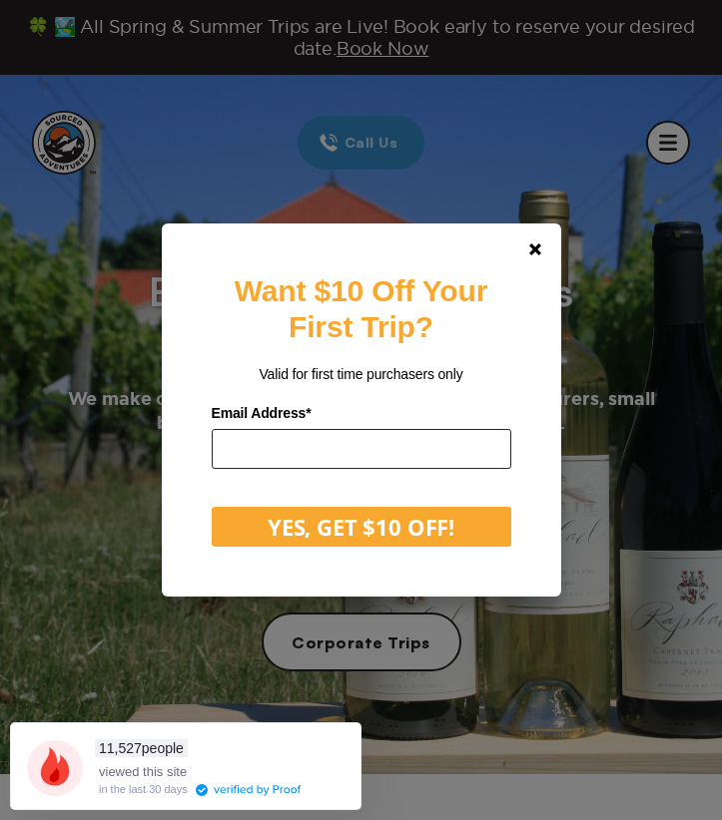
click at [369, 453] on input "email" at bounding box center [361, 449] width 299 height 40
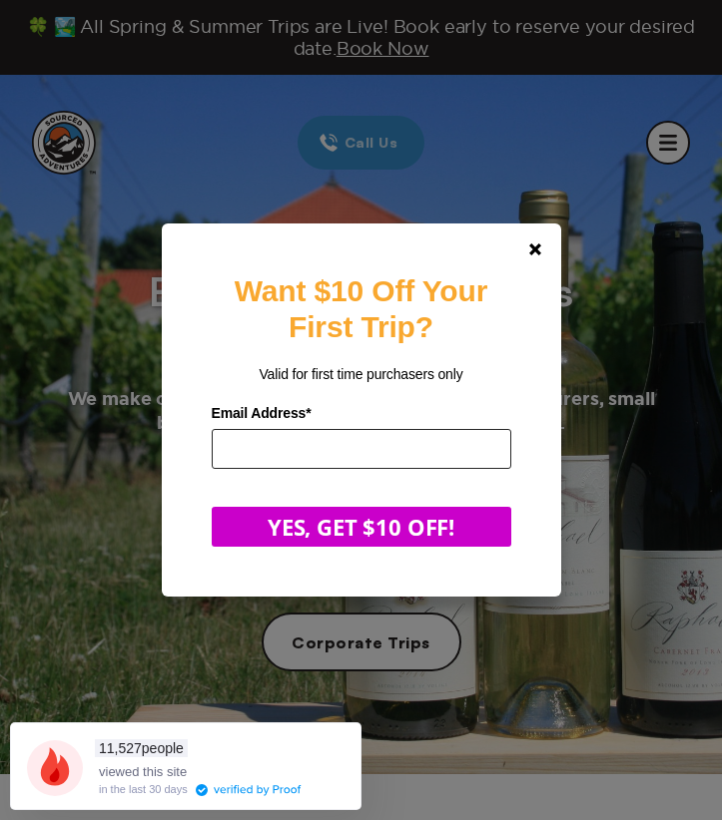
type input "**********"
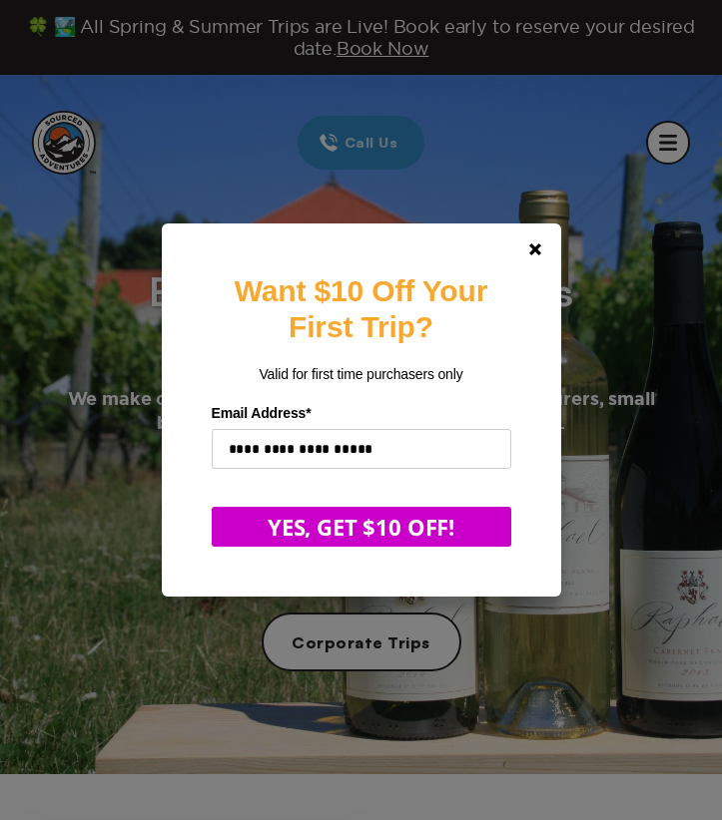
click at [347, 536] on button "YES, GET $10 OFF!" at bounding box center [361, 527] width 299 height 40
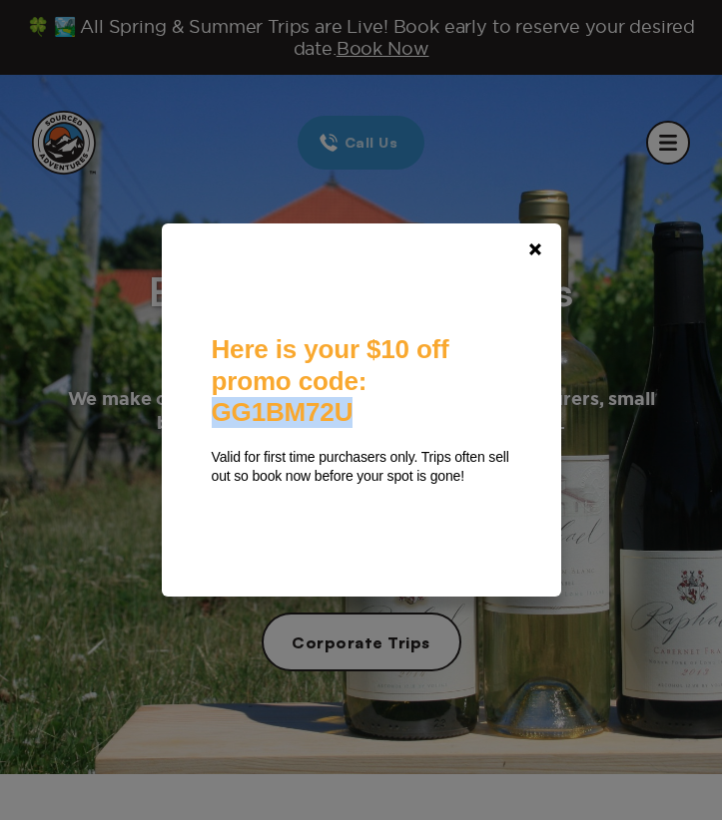
drag, startPoint x: 224, startPoint y: 401, endPoint x: 388, endPoint y: 407, distance: 164.8
click at [388, 407] on div "Here is your $10 off promo code: GG1BM72U Valid for first time purchasers only.…" at bounding box center [361, 409] width 299 height 151
copy span "GG1BM72U"
click at [399, 527] on div "Here is your $10 off promo code: GG1BM72U Valid for first time purchasers only.…" at bounding box center [361, 409] width 299 height 273
click at [541, 249] on polygon at bounding box center [535, 249] width 12 height 12
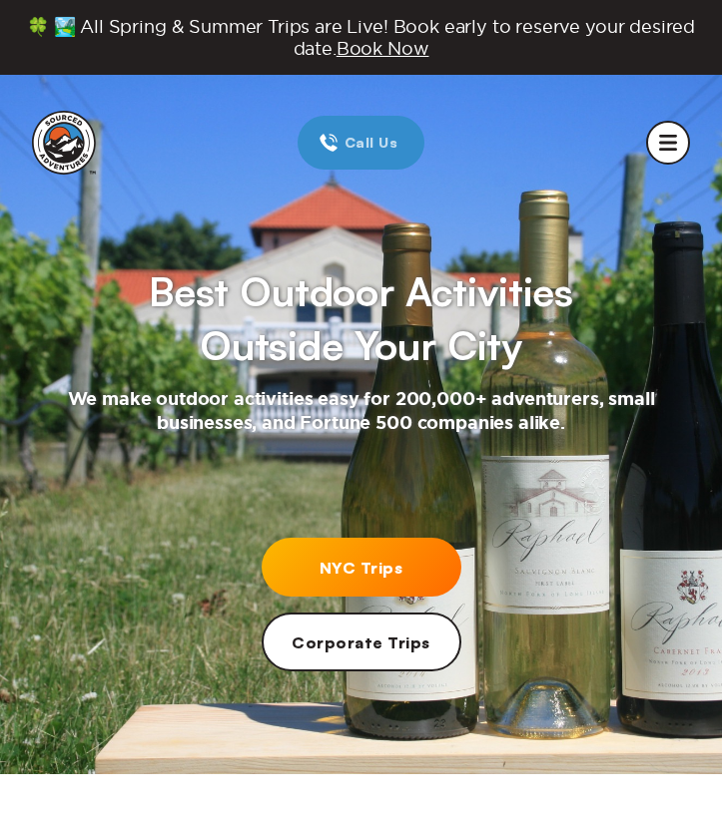
click at [378, 568] on link "NYC Trips" at bounding box center [361, 567] width 200 height 59
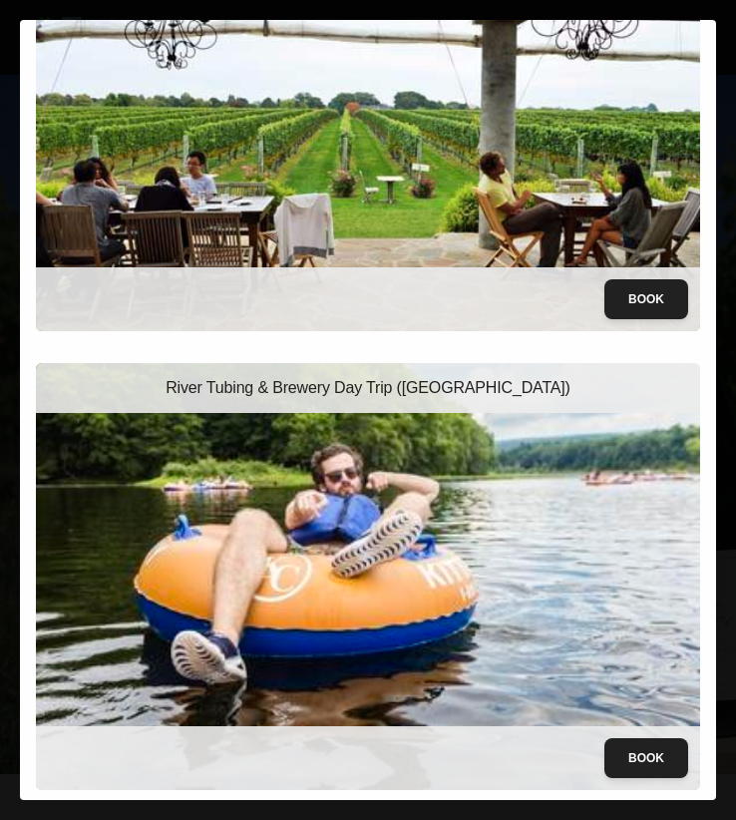
scroll to position [314, 0]
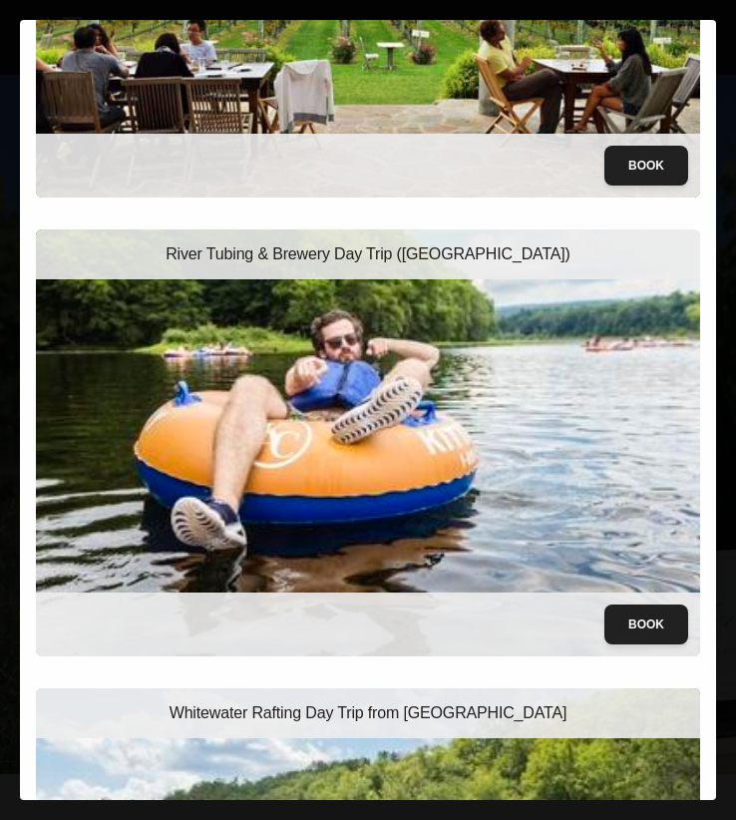
click at [496, 425] on img at bounding box center [368, 443] width 665 height 427
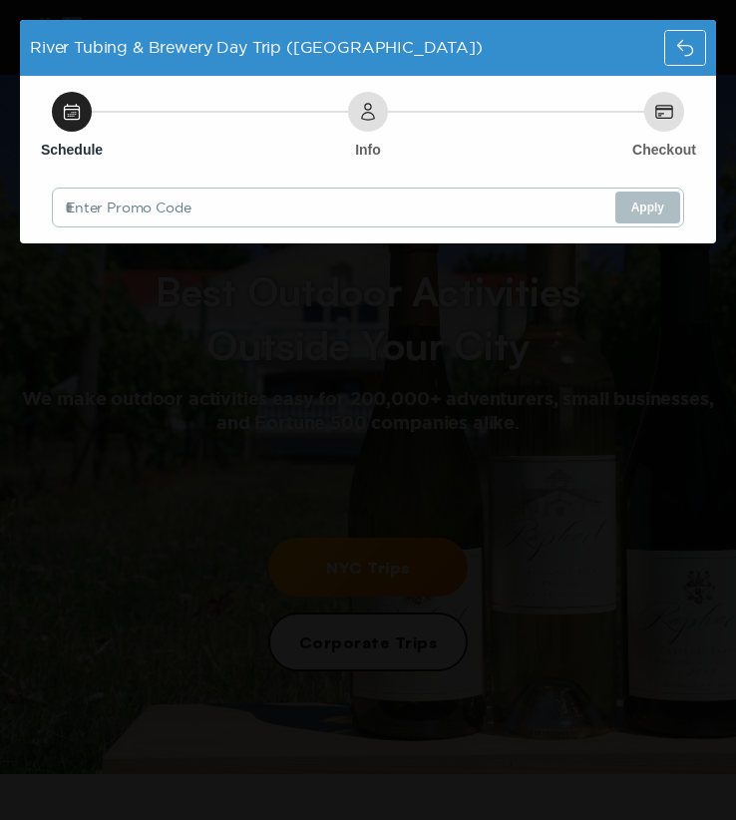
scroll to position [0, 0]
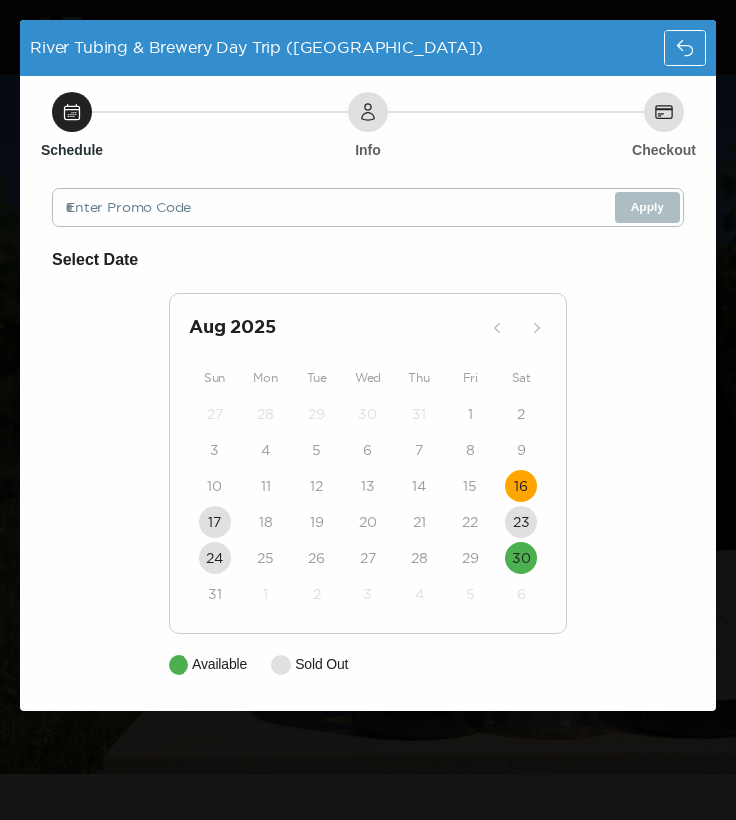
click at [531, 484] on button "16" at bounding box center [521, 486] width 32 height 32
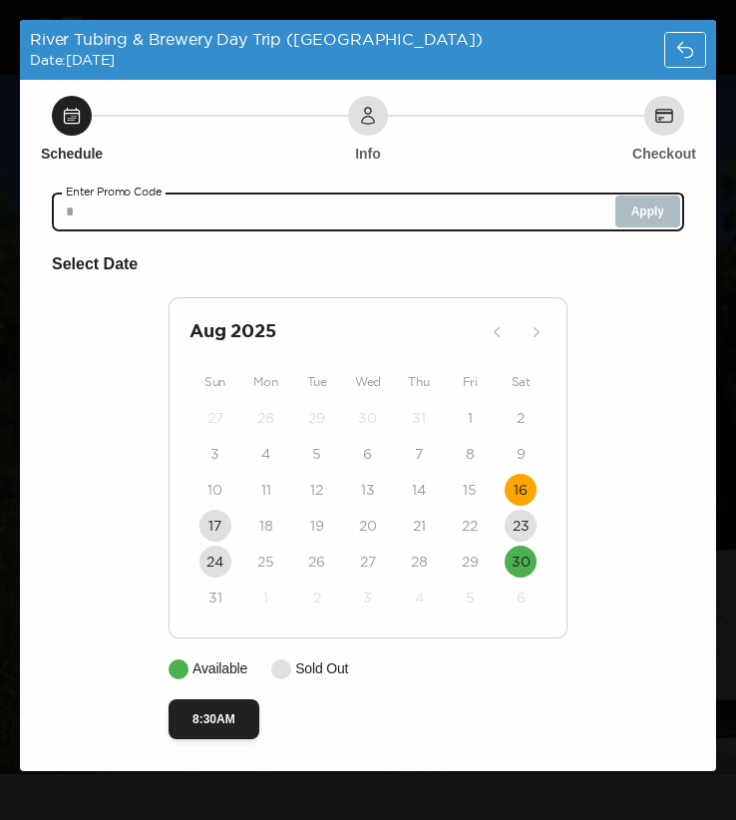
click at [518, 214] on input "text" at bounding box center [368, 212] width 633 height 40
paste input "********"
type input "********"
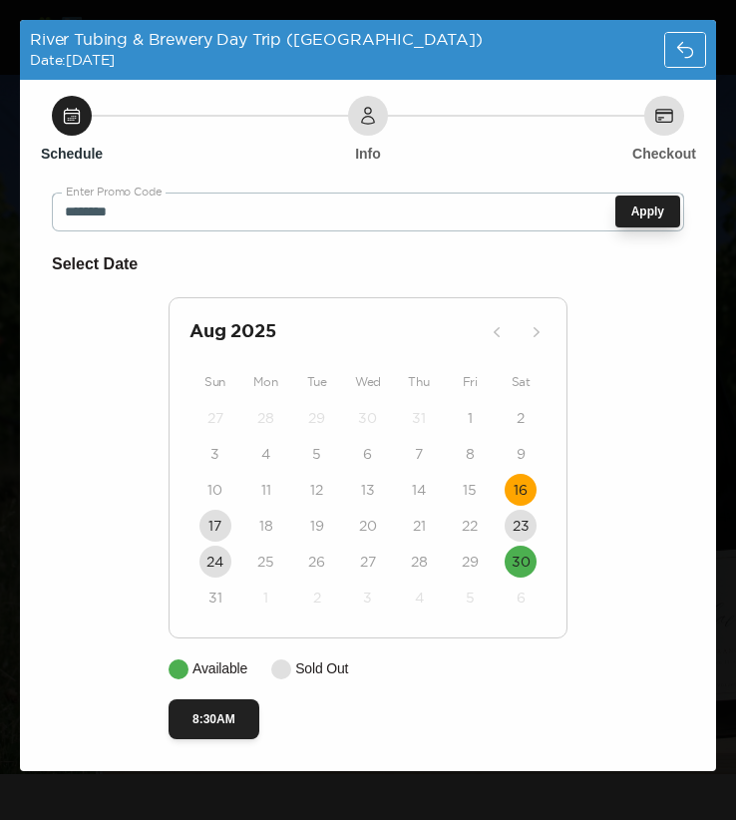
click at [655, 207] on button "Apply" at bounding box center [648, 212] width 65 height 32
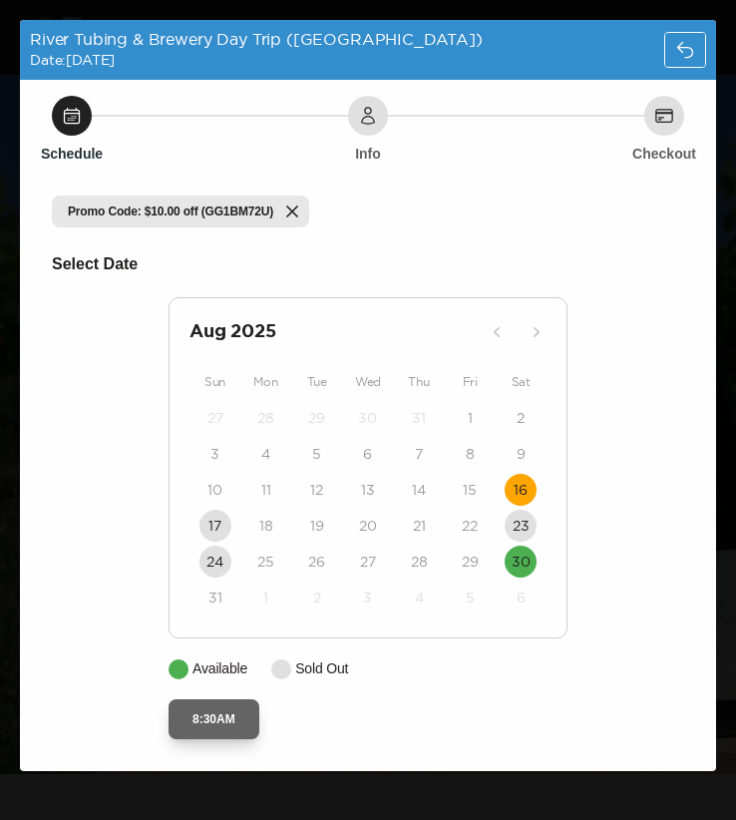
click at [221, 722] on button "8:30AM" at bounding box center [214, 720] width 91 height 40
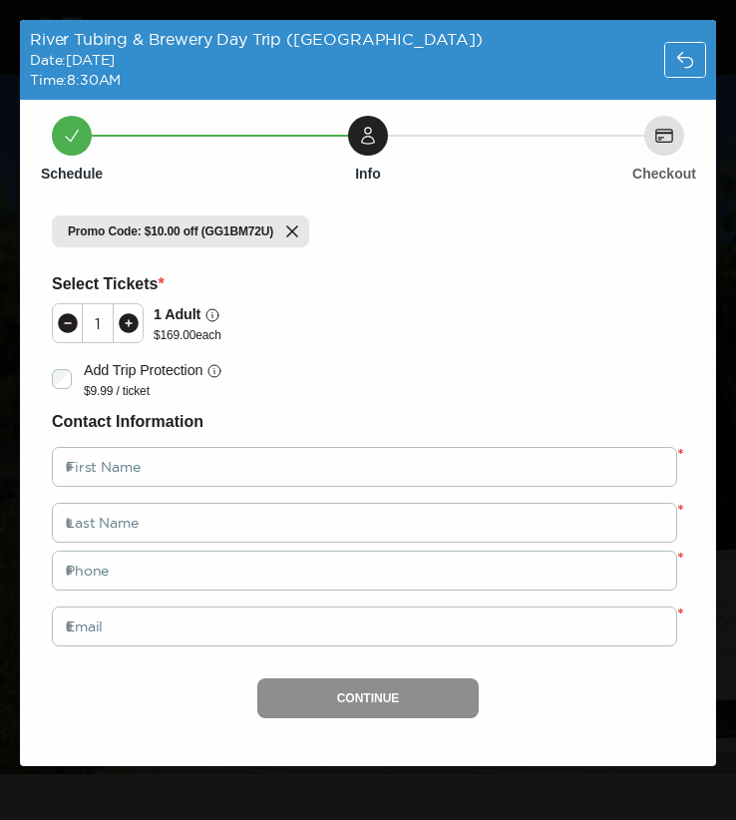
click at [128, 319] on icon at bounding box center [129, 323] width 20 height 20
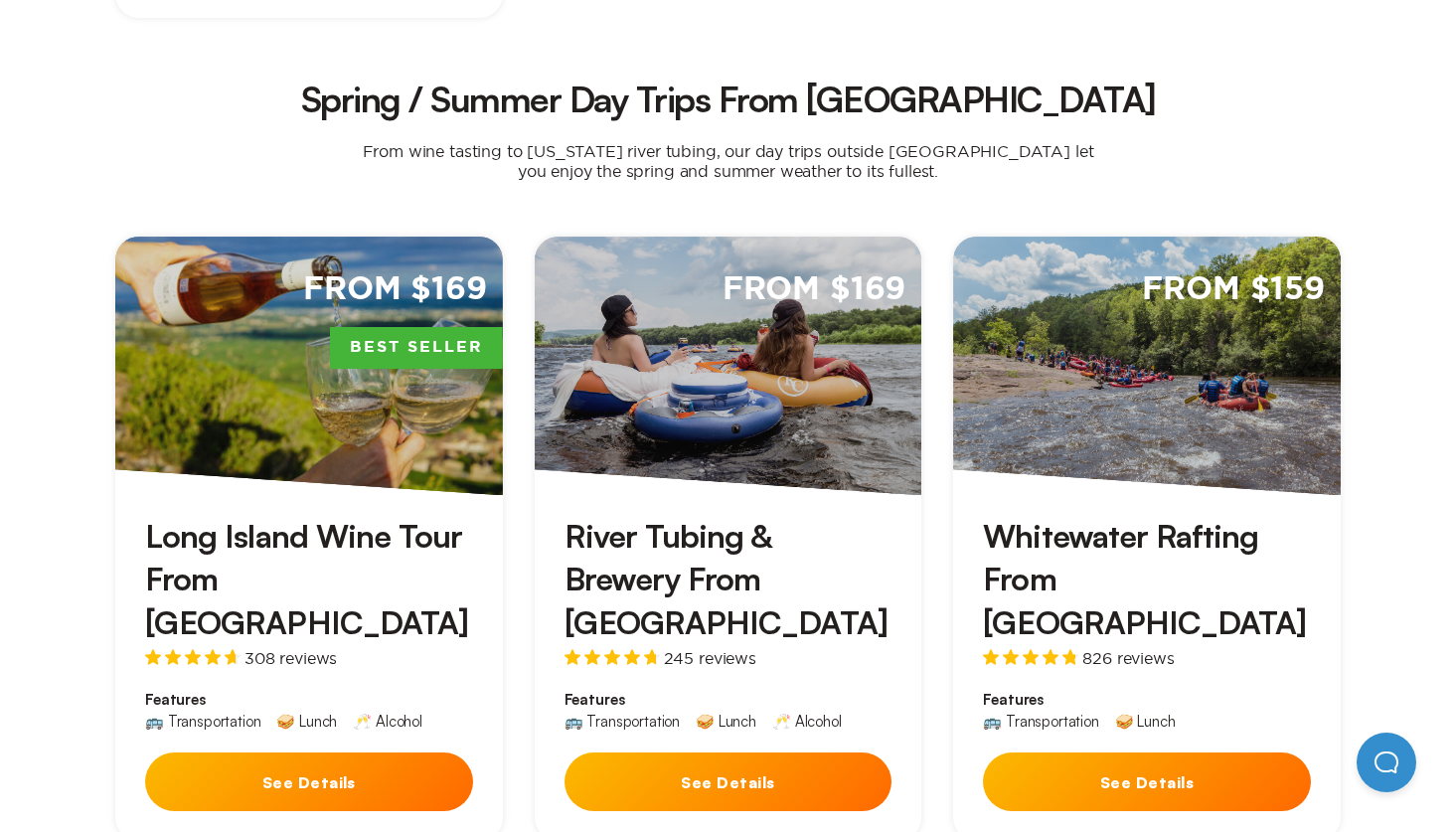
scroll to position [1911, 0]
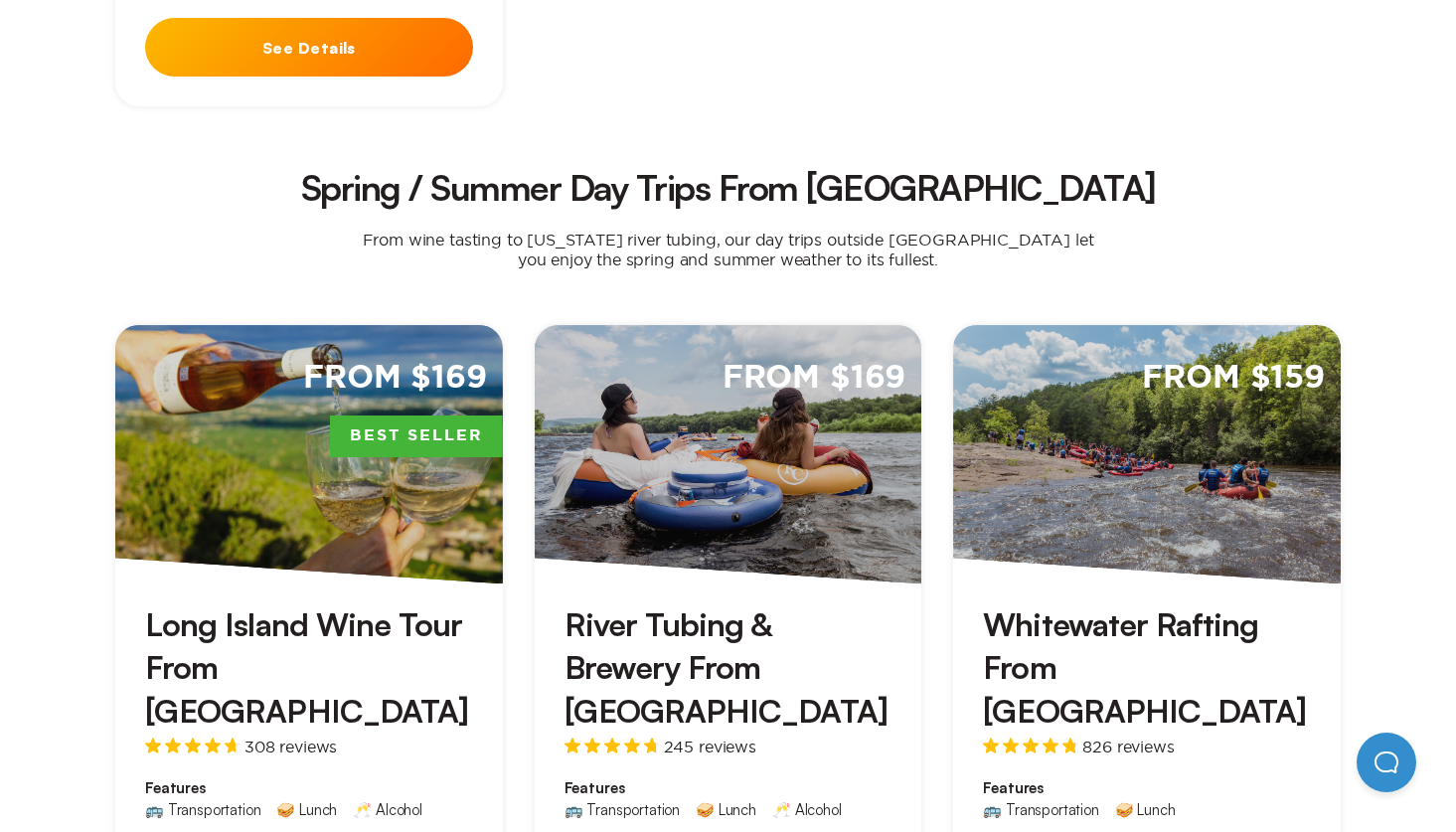
click at [705, 398] on div "From $169" at bounding box center [728, 453] width 387 height 258
